Goal: Find specific page/section: Find specific page/section

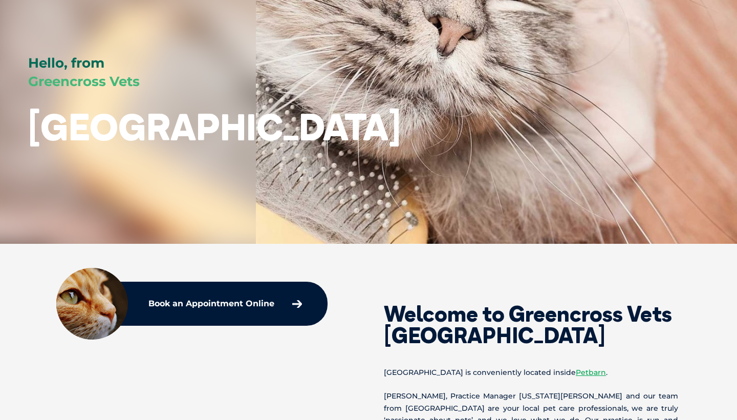
scroll to position [277, 0]
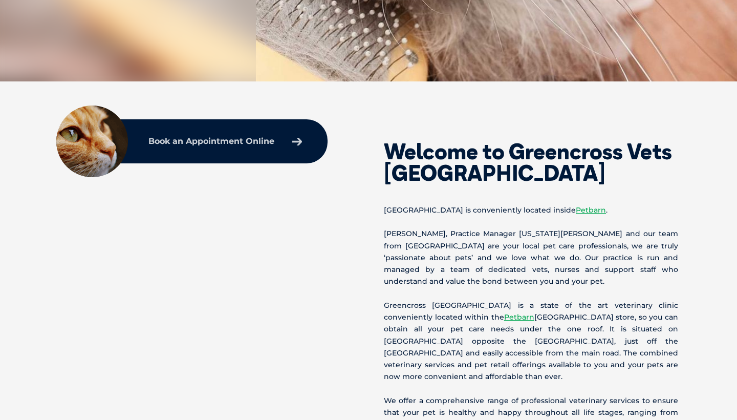
click at [279, 140] on link "Book an Appointment Online" at bounding box center [225, 141] width 164 height 18
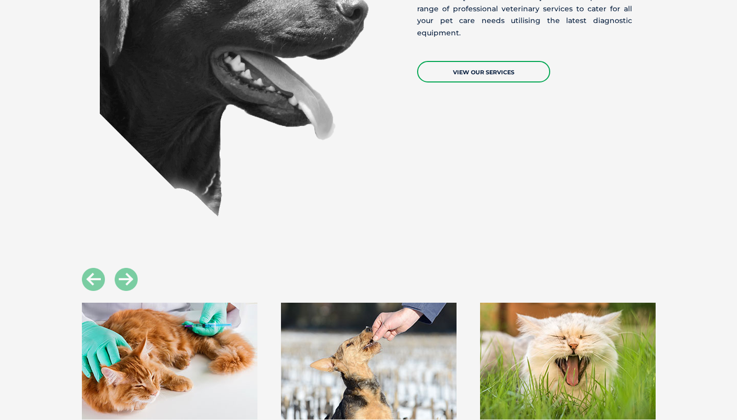
scroll to position [930, 0]
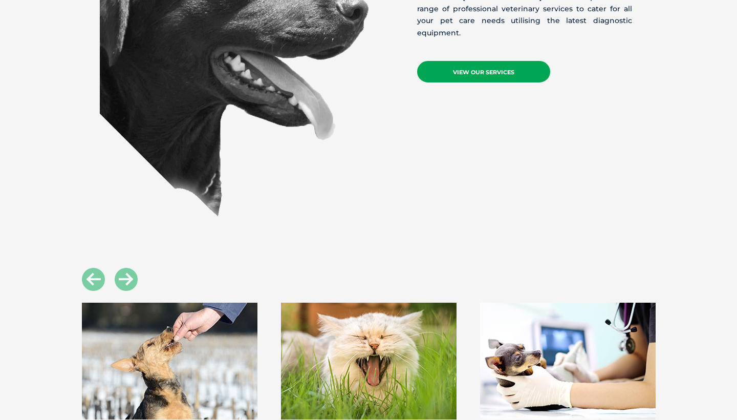
click at [490, 61] on link "View Our Services" at bounding box center [483, 72] width 133 height 22
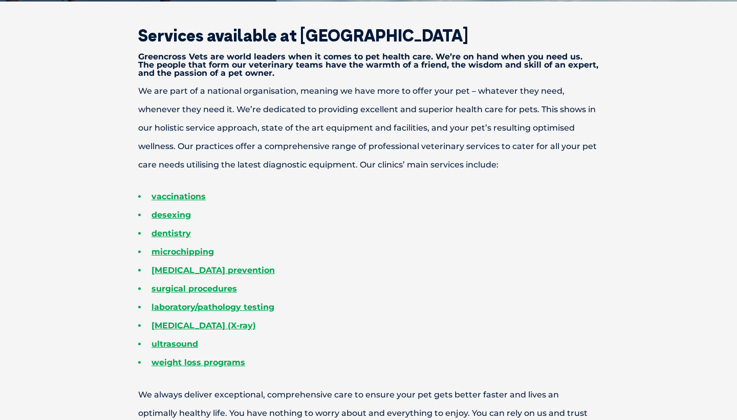
scroll to position [328, 0]
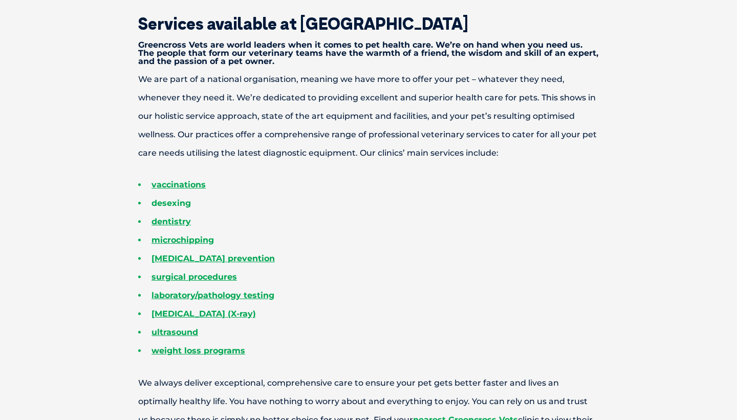
click at [181, 204] on link "desexing" at bounding box center [171, 203] width 39 height 10
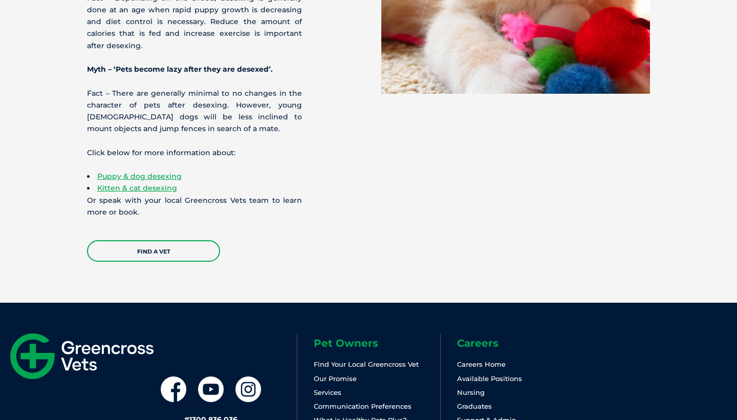
scroll to position [3157, 0]
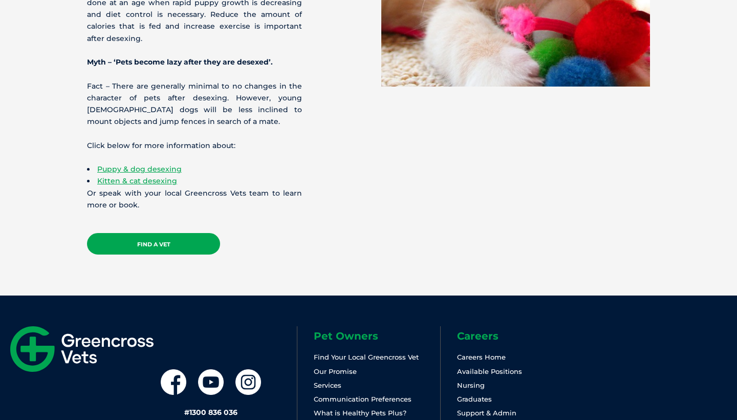
click at [180, 233] on link "Find a Vet" at bounding box center [153, 244] width 133 height 22
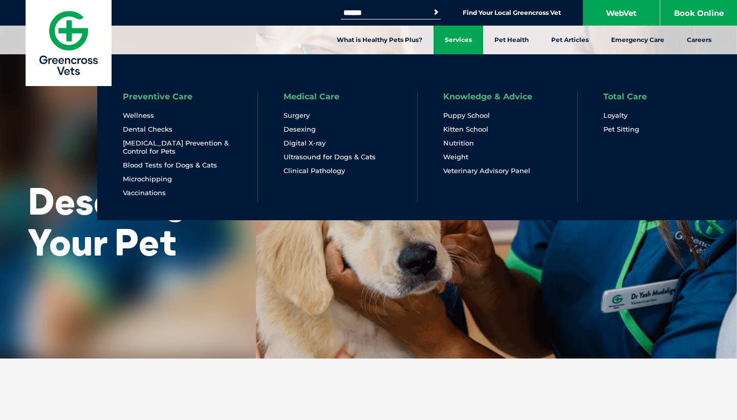
scroll to position [0, 0]
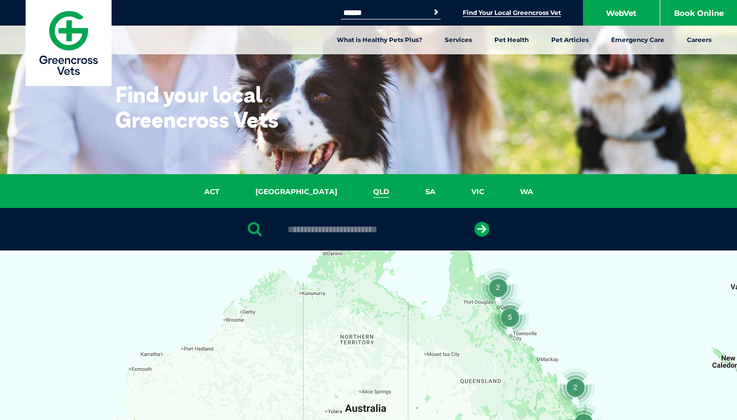
click at [355, 190] on link "QLD" at bounding box center [381, 192] width 52 height 12
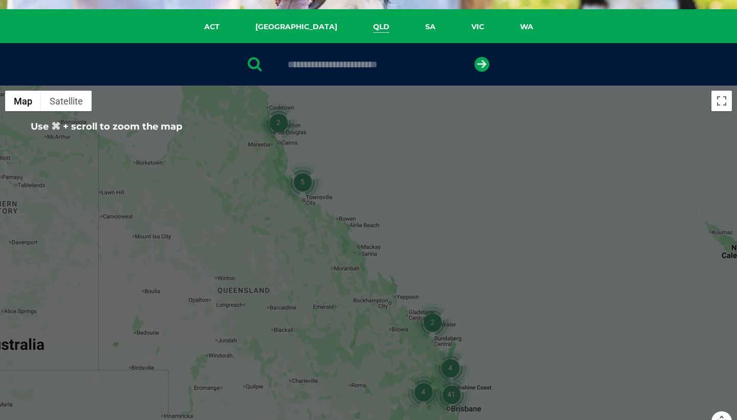
scroll to position [162, 0]
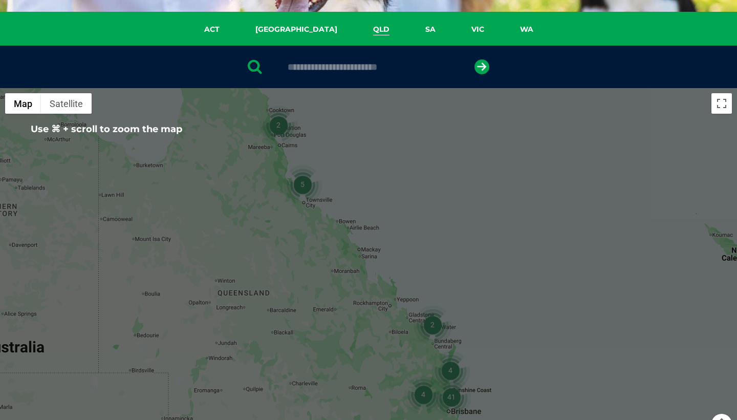
click at [375, 70] on input "text" at bounding box center [369, 67] width 172 height 10
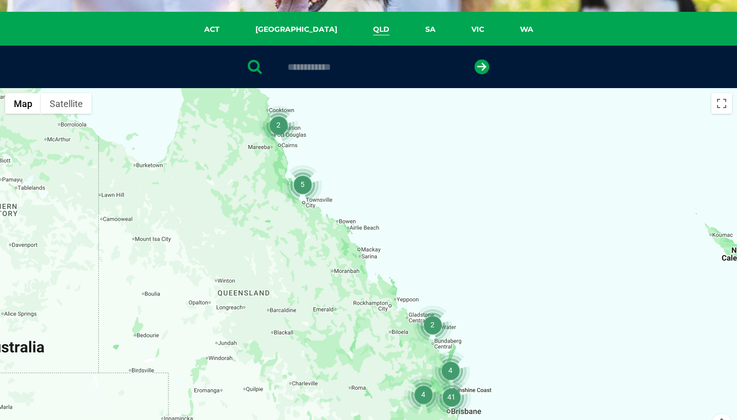
type input "**********"
click at [482, 67] on button "submit" at bounding box center [482, 66] width 15 height 15
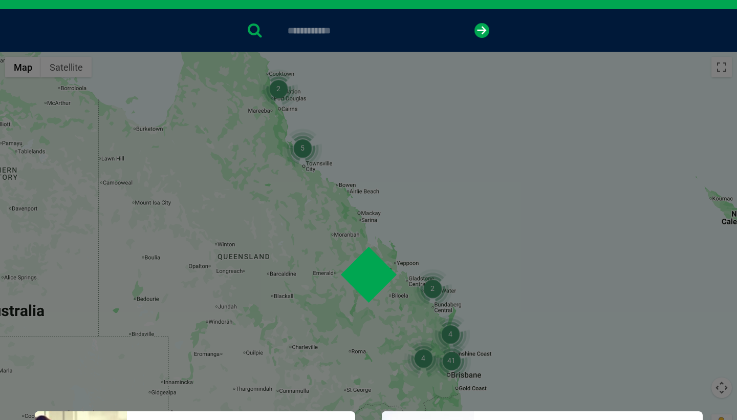
scroll to position [199, 0]
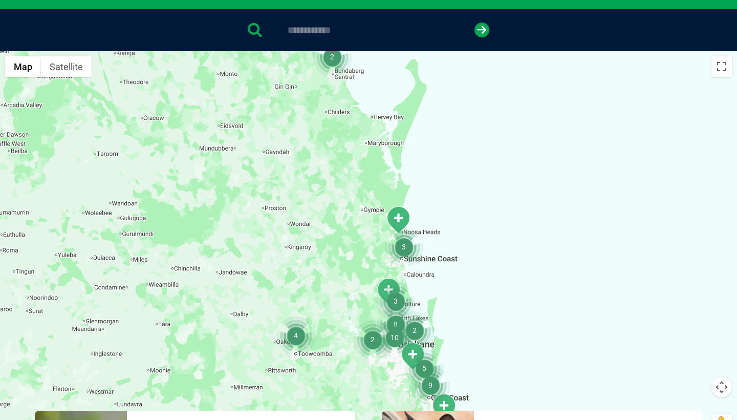
click at [482, 30] on button "submit" at bounding box center [482, 30] width 15 height 15
